Goal: Find specific page/section: Find specific page/section

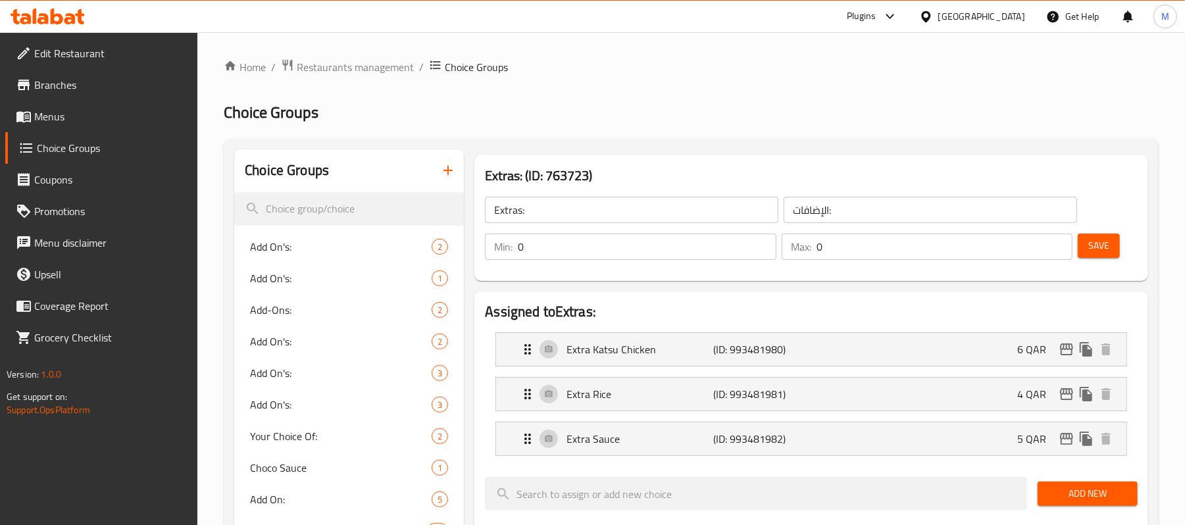
scroll to position [5761, 0]
click at [1008, 9] on div "[GEOGRAPHIC_DATA]" at bounding box center [981, 16] width 87 height 14
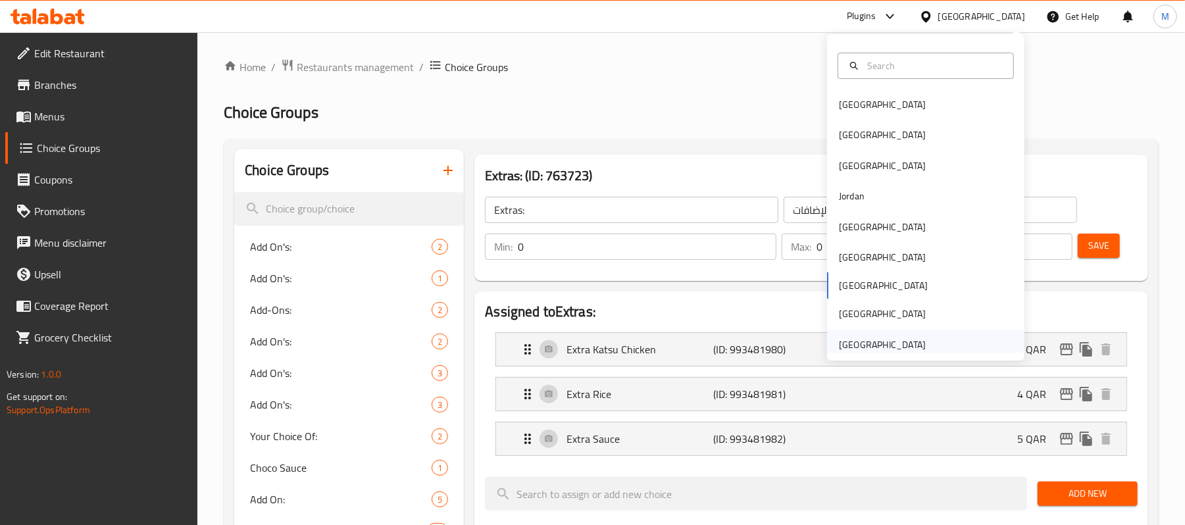
click at [881, 338] on div "[GEOGRAPHIC_DATA]" at bounding box center [882, 345] width 87 height 14
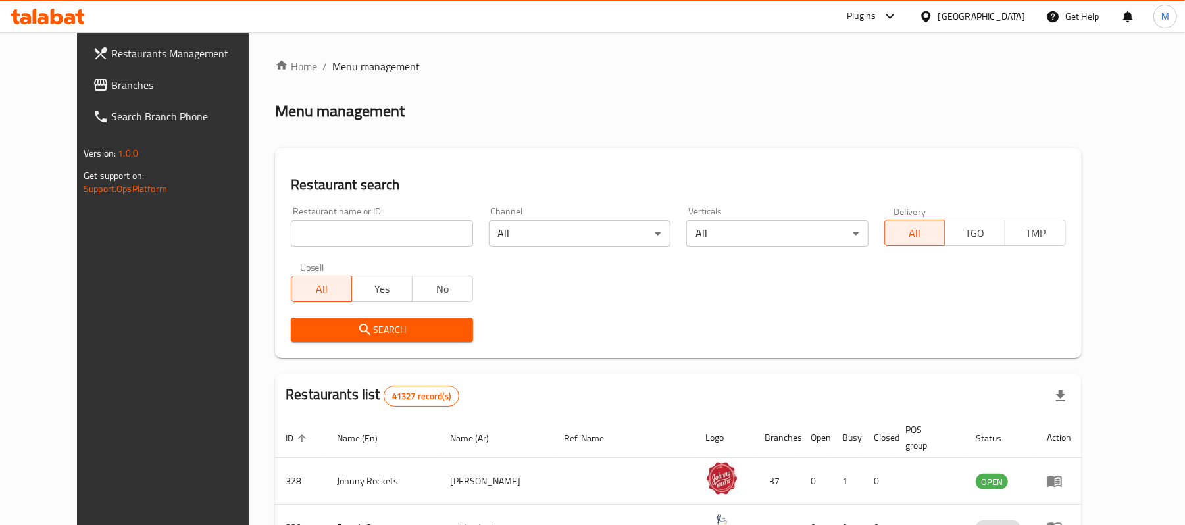
click at [125, 90] on span "Branches" at bounding box center [187, 85] width 153 height 16
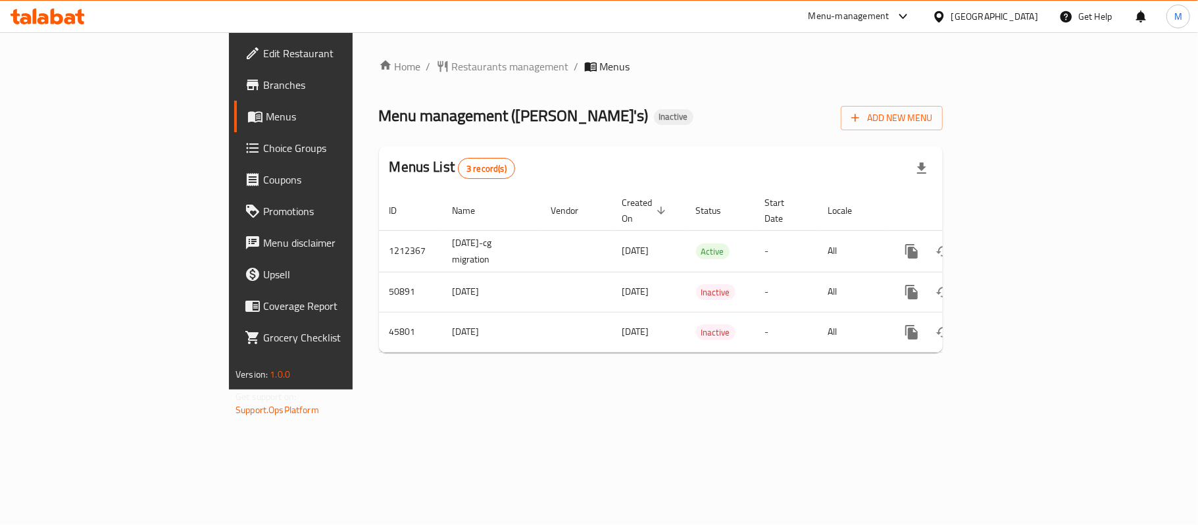
click at [263, 79] on span "Branches" at bounding box center [340, 85] width 155 height 16
